Goal: Task Accomplishment & Management: Manage account settings

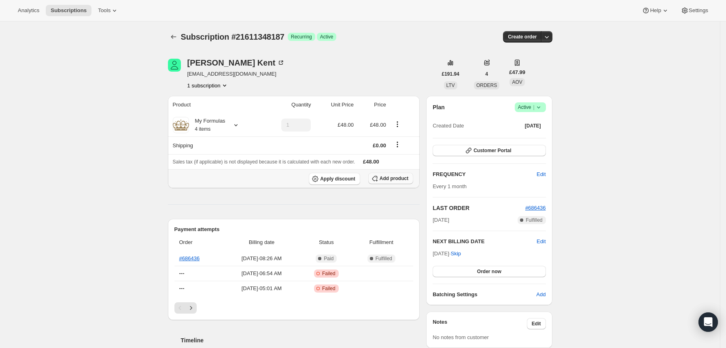
click at [389, 182] on span "Add product" at bounding box center [394, 178] width 29 height 6
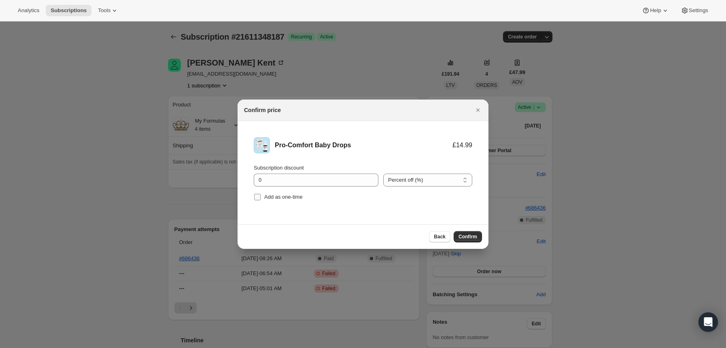
click at [258, 197] on input "Add as one-time" at bounding box center [257, 197] width 6 height 6
checkbox input "true"
click at [472, 234] on span "Confirm" at bounding box center [468, 237] width 19 height 6
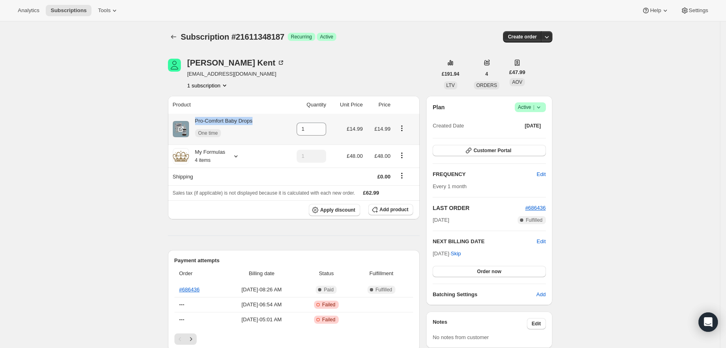
drag, startPoint x: 263, startPoint y: 124, endPoint x: 195, endPoint y: 119, distance: 68.2
click at [195, 119] on div "Pro-Comfort Baby Drops One time" at bounding box center [227, 129] width 108 height 24
copy div "Pro-Comfort Baby Drops"
